Goal: Answer question/provide support

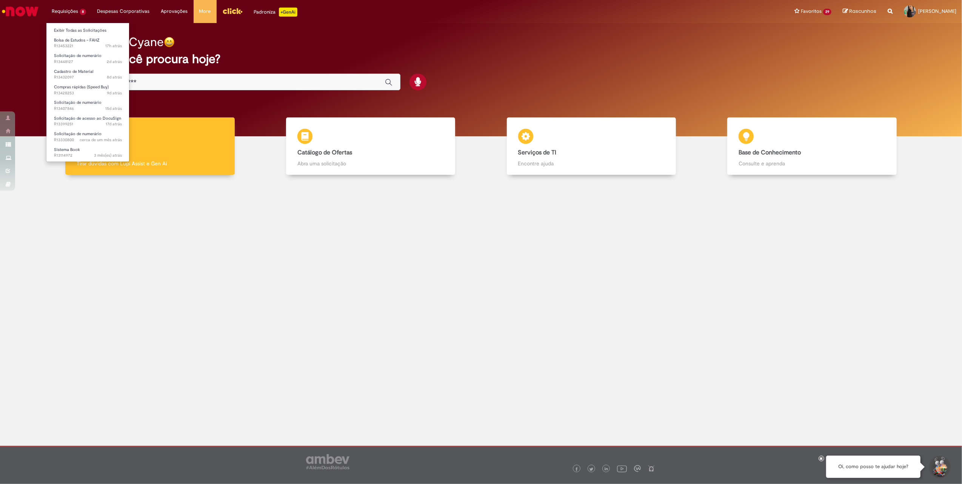
click at [70, 8] on li "Requisições 8 Exibir Todas as Solicitações Bolsa de Estudos – FAHZ 17h atrás 17…" at bounding box center [69, 11] width 46 height 23
click at [76, 38] on span "Bolsa de Estudos – FAHZ" at bounding box center [77, 40] width 46 height 6
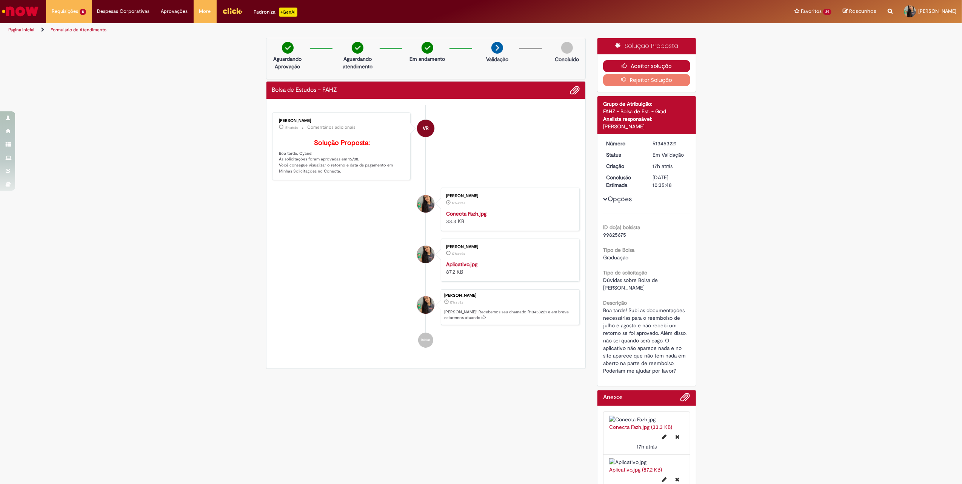
click at [629, 65] on button "Aceitar solução" at bounding box center [646, 66] width 87 height 12
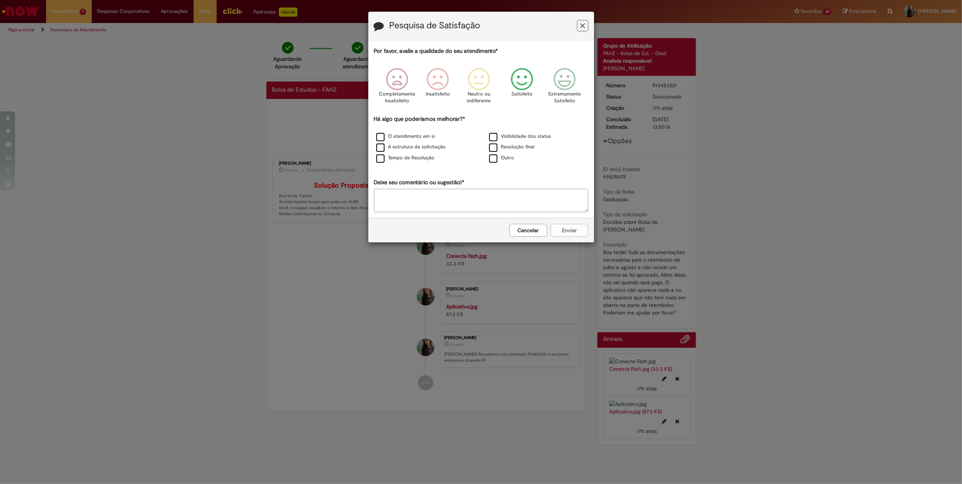
click at [526, 97] on p "Satisfeito" at bounding box center [522, 94] width 21 height 7
click at [420, 159] on label "Tempo de Resolução" at bounding box center [405, 157] width 59 height 7
click at [564, 231] on button "Enviar" at bounding box center [570, 230] width 38 height 13
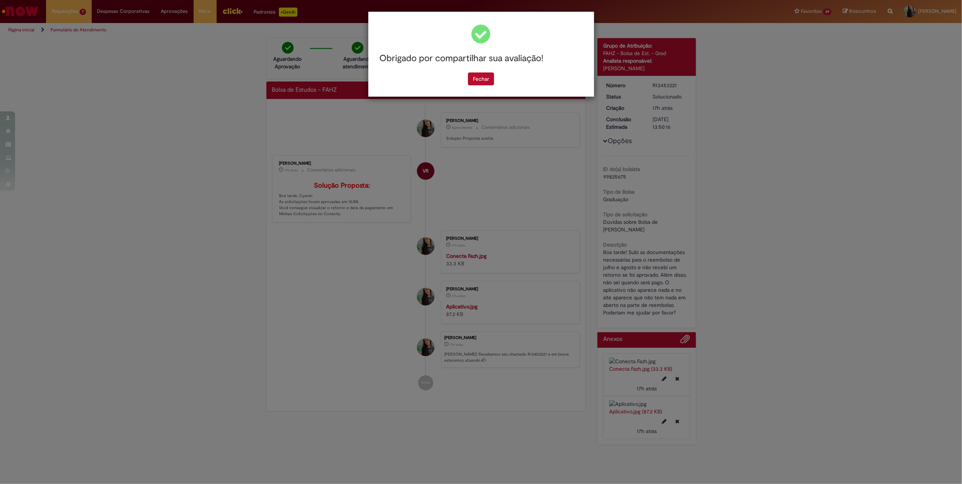
click at [483, 71] on div "Obrigado por compartilhar sua avaliação!" at bounding box center [481, 59] width 214 height 28
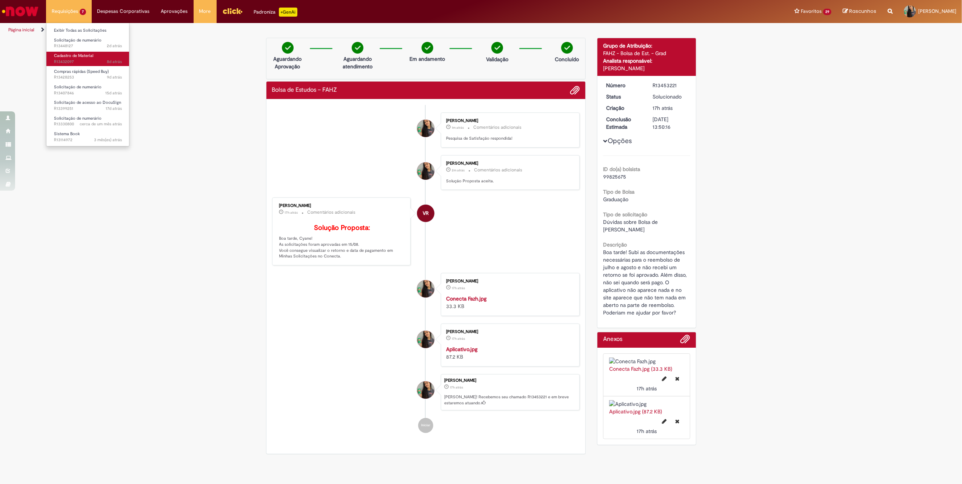
click at [82, 55] on span "Cadastro de Material" at bounding box center [73, 56] width 39 height 6
click at [375, 367] on li "[PERSON_NAME] 17h atrás 17 horas atrás Aplicativo.jpg 87.2 KB" at bounding box center [426, 345] width 308 height 43
